Goal: Find specific fact: Find specific fact

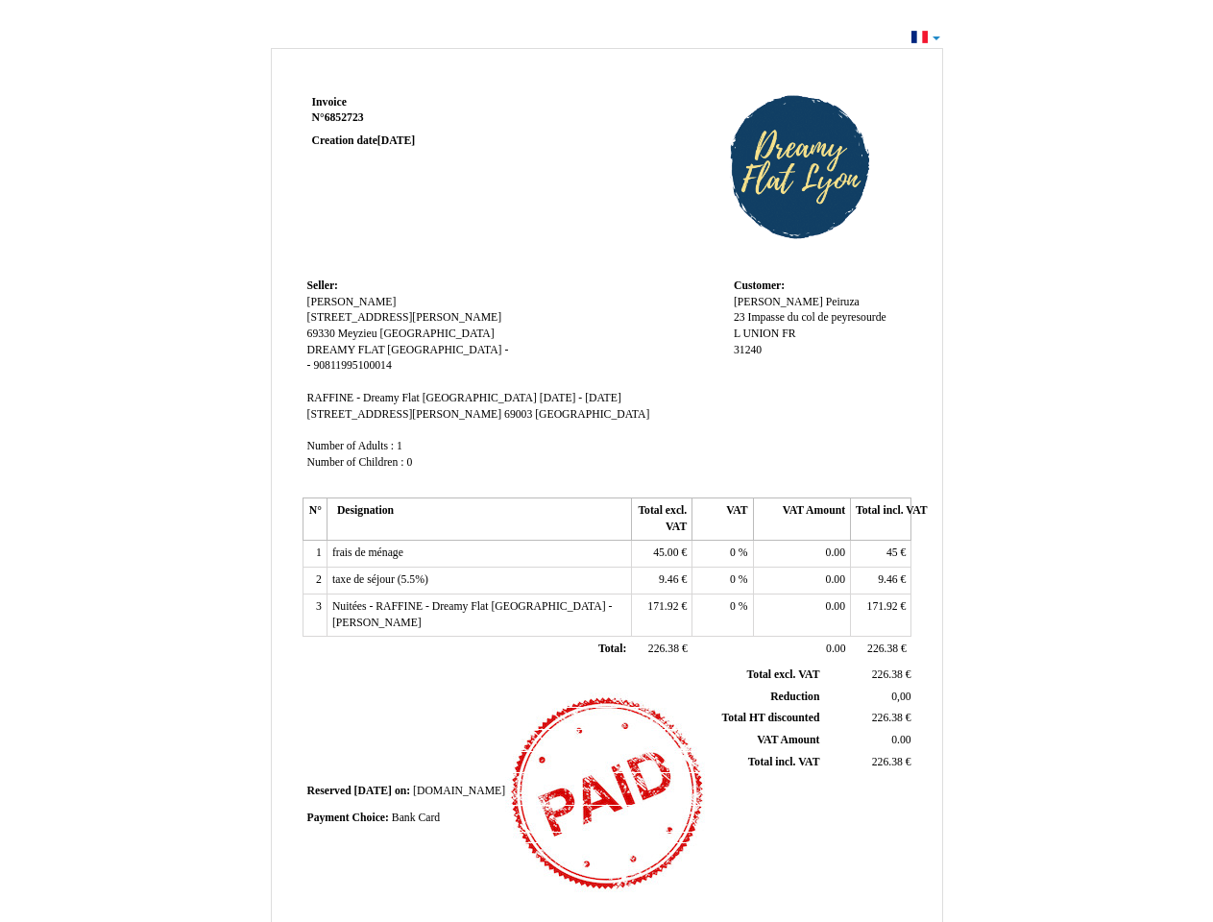
click at [329, 102] on span "Invoice" at bounding box center [329, 102] width 35 height 12
click at [347, 117] on span "6852723" at bounding box center [344, 117] width 39 height 12
click at [323, 285] on span "Seller:" at bounding box center [322, 285] width 31 height 12
click at [343, 302] on span "[PERSON_NAME]" at bounding box center [351, 302] width 89 height 12
click at [365, 317] on span "[STREET_ADDRESS][PERSON_NAME]" at bounding box center [404, 317] width 195 height 12
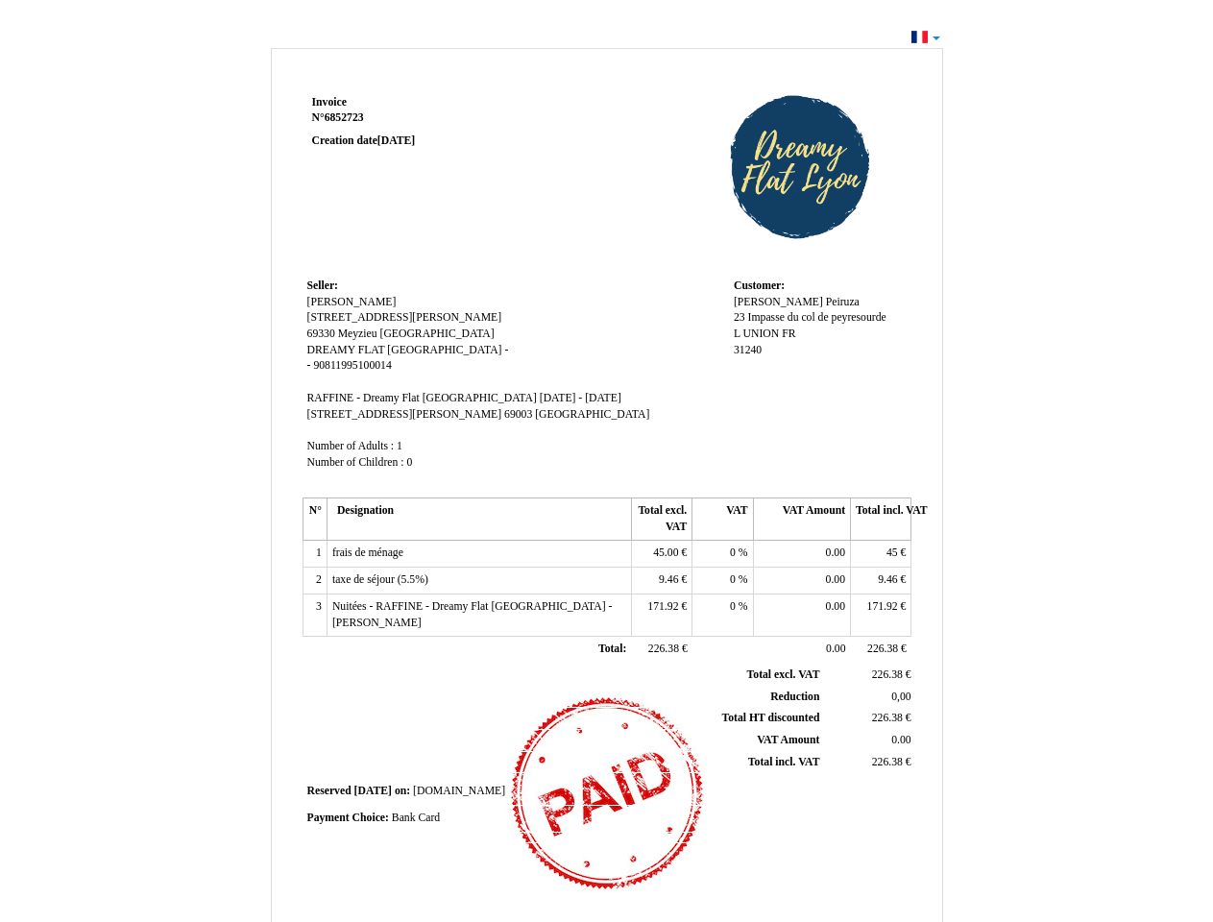
click at [323, 333] on span "69330" at bounding box center [321, 333] width 28 height 12
click at [359, 333] on span "Meyzieu" at bounding box center [357, 333] width 39 height 12
click at [396, 333] on span "[GEOGRAPHIC_DATA]" at bounding box center [437, 333] width 114 height 12
click at [364, 350] on span "DREAMY FLAT [GEOGRAPHIC_DATA]" at bounding box center [404, 350] width 195 height 12
click at [351, 365] on span "90811995100014" at bounding box center [352, 365] width 78 height 12
